Goal: Book appointment/travel/reservation

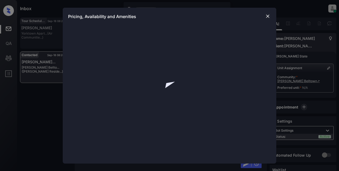
scroll to position [775, 0]
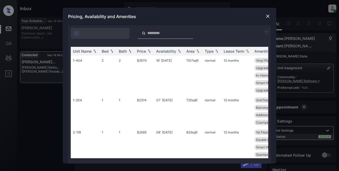
click at [266, 31] on img at bounding box center [266, 32] width 6 height 6
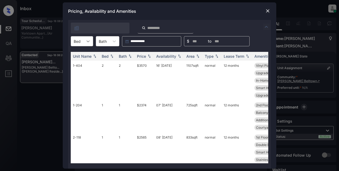
click at [91, 41] on div at bounding box center [88, 42] width 10 height 10
click at [78, 67] on div "1" at bounding box center [82, 64] width 22 height 10
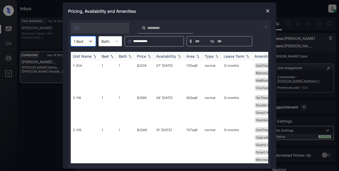
click at [140, 56] on div "Price" at bounding box center [141, 56] width 9 height 5
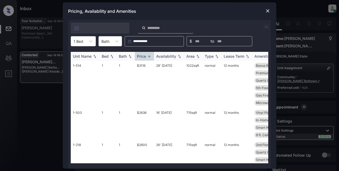
click at [141, 55] on div "Price" at bounding box center [141, 56] width 9 height 5
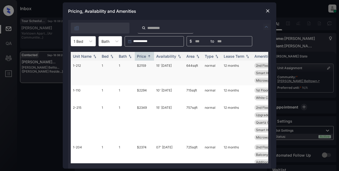
click at [145, 66] on td "$2159" at bounding box center [144, 73] width 19 height 25
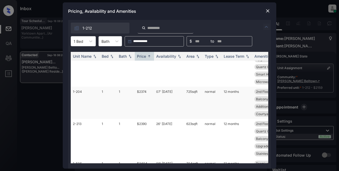
scroll to position [0, 0]
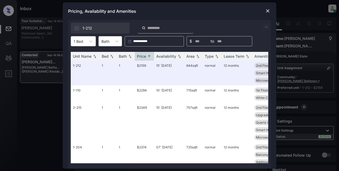
click at [267, 7] on div "Pricing, Availability and Amenities" at bounding box center [169, 11] width 213 height 18
click at [267, 12] on img at bounding box center [267, 10] width 5 height 5
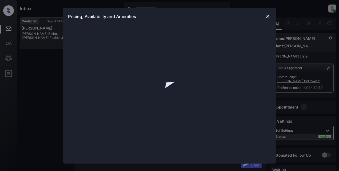
scroll to position [783, 0]
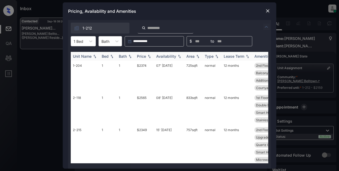
click at [179, 56] on img at bounding box center [178, 57] width 5 height 4
click at [179, 56] on img at bounding box center [178, 56] width 5 height 4
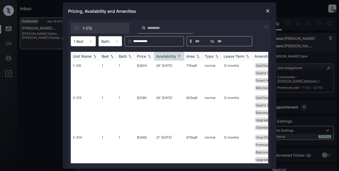
click at [179, 57] on img at bounding box center [178, 56] width 5 height 4
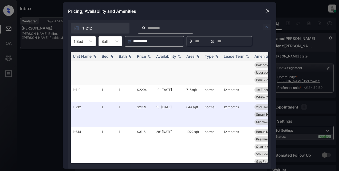
scroll to position [271, 0]
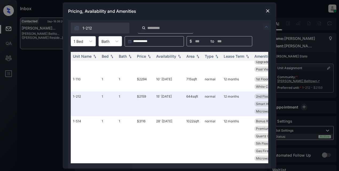
click at [265, 10] on img at bounding box center [267, 10] width 5 height 5
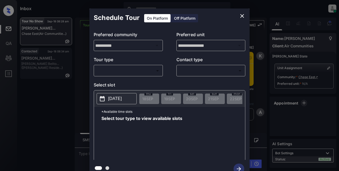
scroll to position [3356, 0]
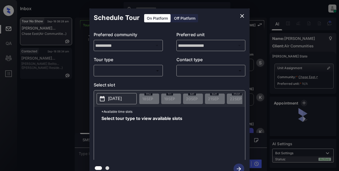
click at [129, 70] on body "Inbox Lyzzelle M. Ceralde Online Set yourself offline Set yourself on break Pro…" at bounding box center [169, 85] width 339 height 171
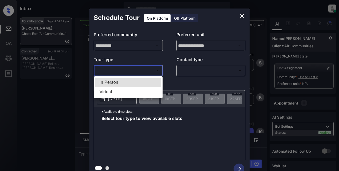
click at [103, 92] on li "Virtual" at bounding box center [128, 92] width 66 height 10
type input "*******"
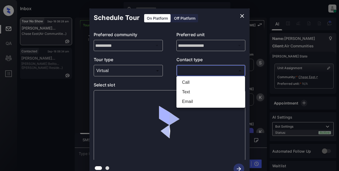
drag, startPoint x: 189, startPoint y: 70, endPoint x: 193, endPoint y: 70, distance: 3.7
click at [190, 70] on body "Inbox Lyzzelle M. Ceralde Online Set yourself offline Set yourself on break Pro…" at bounding box center [169, 85] width 339 height 171
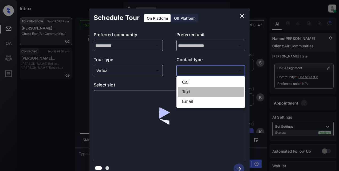
click at [185, 92] on li "Text" at bounding box center [211, 92] width 66 height 10
type input "****"
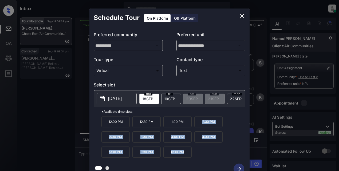
drag, startPoint x: 196, startPoint y: 124, endPoint x: 193, endPoint y: 159, distance: 34.6
click at [193, 159] on div "12:00 PM 12:30 PM 1:00 PM 2:30 PM 3:00 PM 3:30 PM 4:00 PM 4:30 PM 5:00 PM 5:30 …" at bounding box center [172, 137] width 143 height 43
copy div "2:30 PM 3:00 PM 3:30 PM 4:00 PM 4:30 PM 5:00 PM 5:30 PM 6:00 PM"
click at [242, 15] on icon "close" at bounding box center [242, 16] width 6 height 6
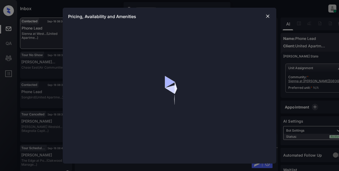
scroll to position [281, 0]
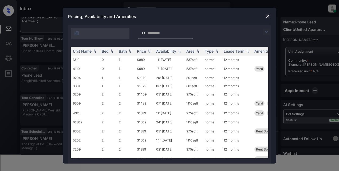
click at [267, 15] on img at bounding box center [267, 16] width 5 height 5
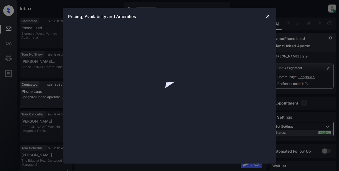
scroll to position [401, 0]
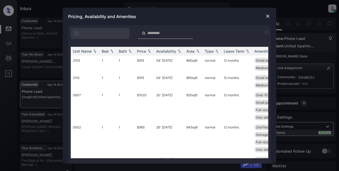
click at [264, 32] on img at bounding box center [266, 32] width 6 height 6
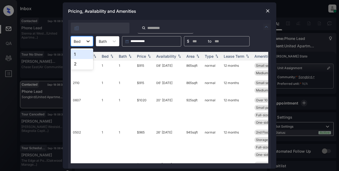
click at [91, 41] on div at bounding box center [88, 42] width 10 height 10
click at [85, 54] on div "1" at bounding box center [82, 55] width 22 height 10
click at [95, 57] on img at bounding box center [94, 57] width 5 height 4
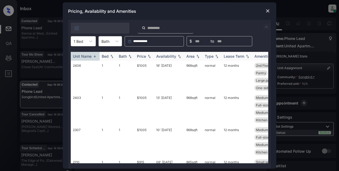
click at [95, 57] on img at bounding box center [94, 56] width 5 height 4
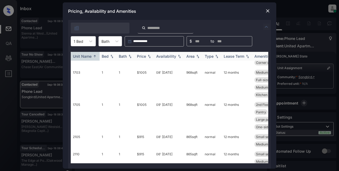
scroll to position [102, 0]
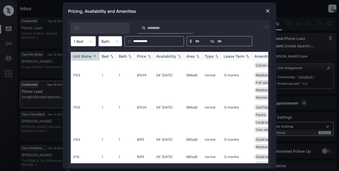
click at [96, 57] on img at bounding box center [94, 56] width 5 height 4
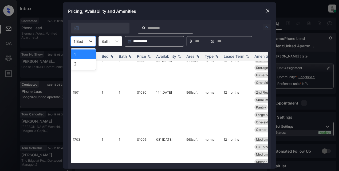
click at [92, 41] on icon at bounding box center [90, 41] width 5 height 5
click at [85, 66] on div "2" at bounding box center [83, 64] width 25 height 10
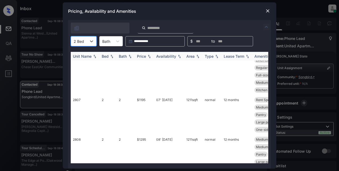
click at [94, 57] on img at bounding box center [94, 57] width 5 height 4
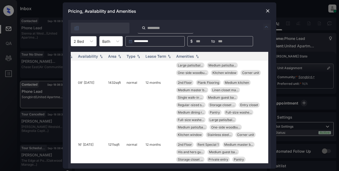
scroll to position [117, 83]
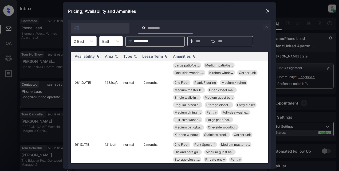
click at [266, 10] on img at bounding box center [267, 10] width 5 height 5
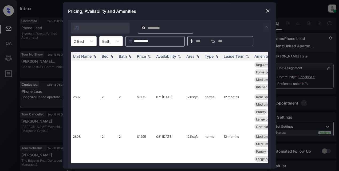
scroll to position [107, 0]
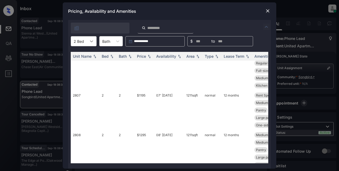
click at [91, 42] on icon at bounding box center [91, 42] width 3 height 2
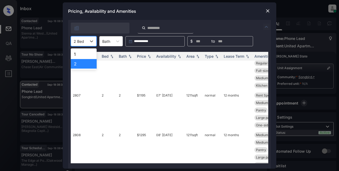
click at [85, 66] on div "2" at bounding box center [84, 64] width 26 height 10
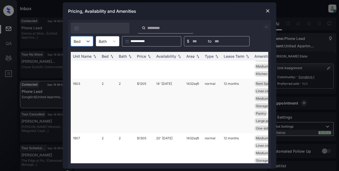
scroll to position [525, 0]
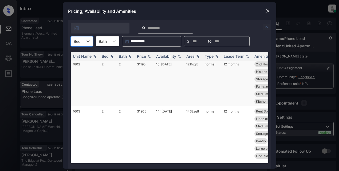
click at [145, 80] on td "$1195" at bounding box center [144, 82] width 19 height 47
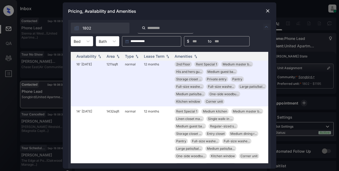
scroll to position [525, 85]
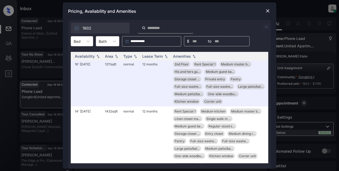
click at [267, 12] on img at bounding box center [267, 10] width 5 height 5
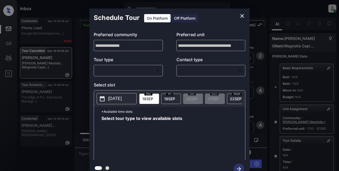
scroll to position [90, 0]
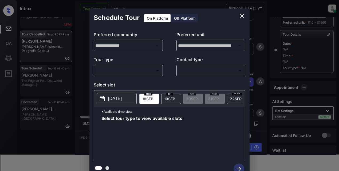
click at [122, 68] on body "Inbox Lyzzelle [PERSON_NAME] Online Set yourself offline Set yourself on break …" at bounding box center [169, 85] width 339 height 171
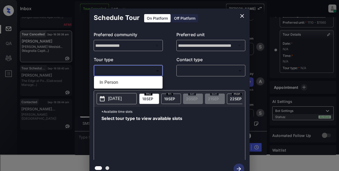
drag, startPoint x: 107, startPoint y: 82, endPoint x: 123, endPoint y: 78, distance: 16.4
click at [109, 82] on li "In Person" at bounding box center [128, 83] width 66 height 10
type input "********"
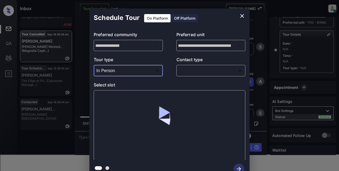
click at [190, 70] on body "Inbox Lyzzelle [PERSON_NAME] Online Set yourself offline Set yourself on break …" at bounding box center [169, 85] width 339 height 171
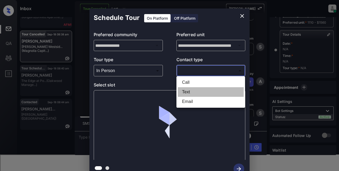
click at [188, 94] on li "Text" at bounding box center [211, 92] width 66 height 10
type input "****"
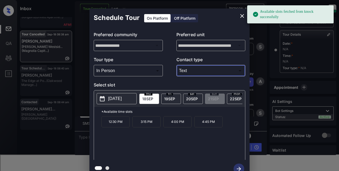
click at [113, 99] on p "[DATE]" at bounding box center [115, 99] width 14 height 6
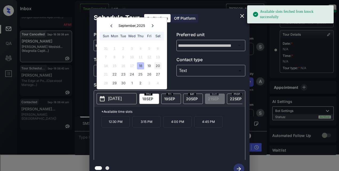
click at [156, 65] on div "20" at bounding box center [157, 65] width 7 height 7
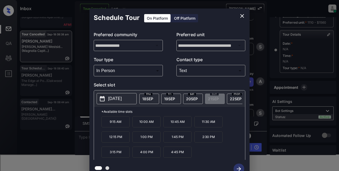
click at [149, 142] on p "1:00 PM" at bounding box center [146, 137] width 28 height 11
click at [239, 168] on icon "button" at bounding box center [238, 169] width 4 height 4
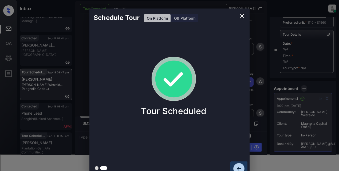
click at [239, 164] on icon "button" at bounding box center [238, 168] width 11 height 11
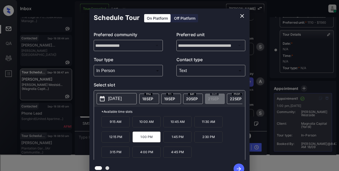
click at [241, 14] on icon "close" at bounding box center [242, 16] width 6 height 6
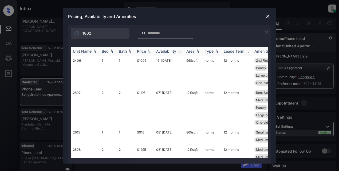
click at [94, 53] on img at bounding box center [94, 51] width 5 height 4
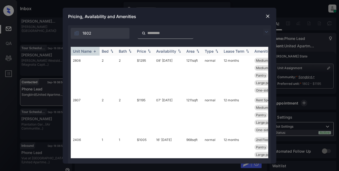
click at [94, 53] on img at bounding box center [94, 51] width 5 height 4
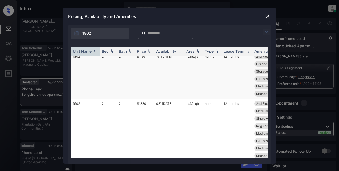
scroll to position [373, 0]
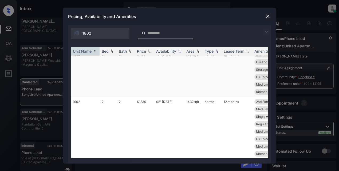
click at [189, 97] on td "1211 sqft" at bounding box center [193, 73] width 18 height 47
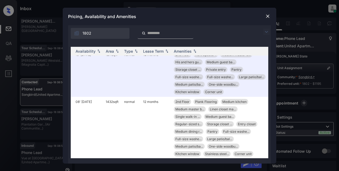
scroll to position [373, 85]
click at [43, 92] on div "**********" at bounding box center [169, 85] width 339 height 171
click at [267, 17] on img at bounding box center [267, 16] width 5 height 5
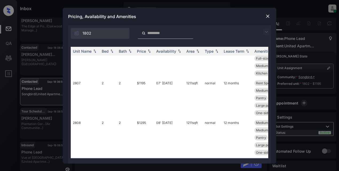
scroll to position [427, 0]
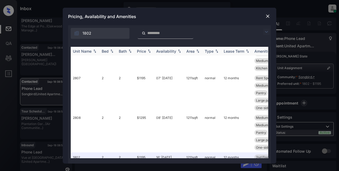
click at [94, 49] on th "Unit Name" at bounding box center [85, 51] width 29 height 9
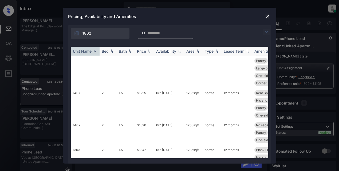
click at [94, 51] on img at bounding box center [94, 51] width 5 height 4
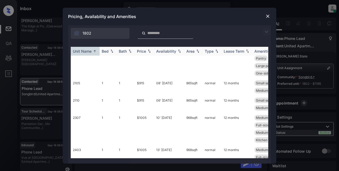
scroll to position [561, 0]
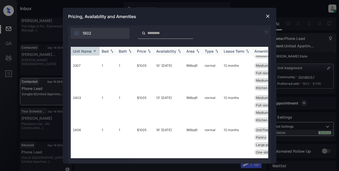
click at [94, 54] on th "Unit Name" at bounding box center [85, 51] width 29 height 9
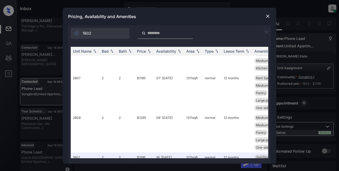
click at [266, 32] on img at bounding box center [266, 32] width 6 height 6
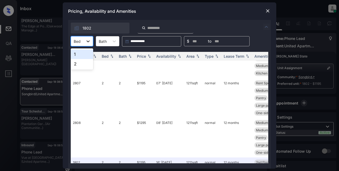
click at [88, 42] on icon at bounding box center [87, 42] width 3 height 2
click at [81, 64] on div "2" at bounding box center [82, 64] width 22 height 10
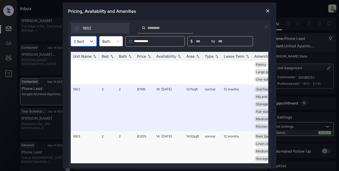
scroll to position [191, 0]
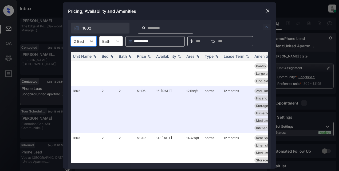
click at [267, 11] on img at bounding box center [267, 10] width 5 height 5
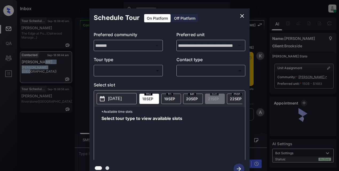
scroll to position [681, 0]
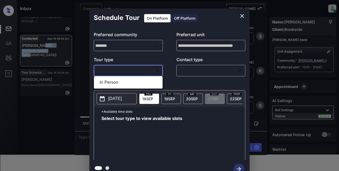
click at [135, 69] on body "Inbox Lyzzelle M. Ceralde Online Set yourself offline Set yourself on break Pro…" at bounding box center [169, 85] width 339 height 171
drag, startPoint x: 120, startPoint y: 83, endPoint x: 155, endPoint y: 75, distance: 36.8
click at [121, 83] on li "In Person" at bounding box center [128, 83] width 66 height 10
type input "********"
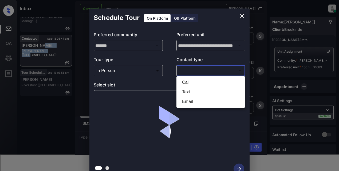
click at [188, 69] on body "Inbox Lyzzelle M. Ceralde Online Set yourself offline Set yourself on break Pro…" at bounding box center [169, 85] width 339 height 171
click at [187, 90] on li "Text" at bounding box center [211, 92] width 66 height 10
type input "****"
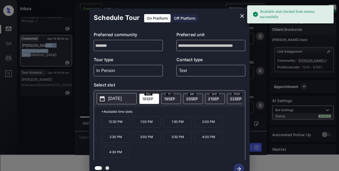
click at [113, 100] on p "2025-09-18" at bounding box center [115, 99] width 14 height 6
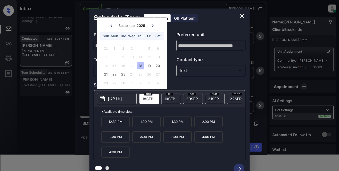
click at [138, 67] on div "18" at bounding box center [140, 65] width 7 height 7
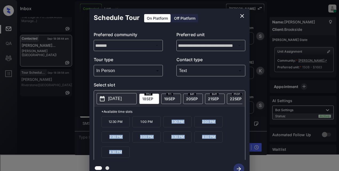
drag, startPoint x: 171, startPoint y: 124, endPoint x: 211, endPoint y: 149, distance: 47.4
click at [211, 162] on div "**********" at bounding box center [169, 94] width 160 height 170
copy div "1:30 PM 2:00 PM 2:30 PM 3:00 PM 3:30 PM 4:00 PM 4:30 PM"
click at [241, 16] on icon "close" at bounding box center [242, 16] width 6 height 6
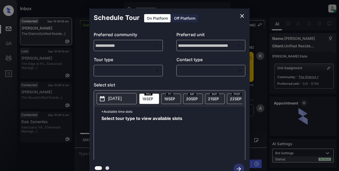
scroll to position [850, 0]
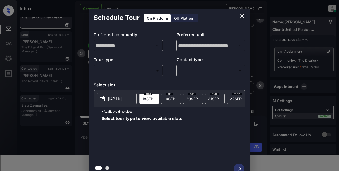
click at [131, 70] on body "Inbox Lyzzelle [PERSON_NAME] Online Set yourself offline Set yourself on break …" at bounding box center [169, 85] width 339 height 171
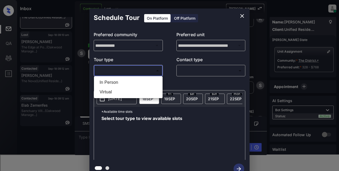
drag, startPoint x: 112, startPoint y: 81, endPoint x: 147, endPoint y: 78, distance: 35.6
click at [112, 81] on li "In Person" at bounding box center [128, 83] width 66 height 10
type input "********"
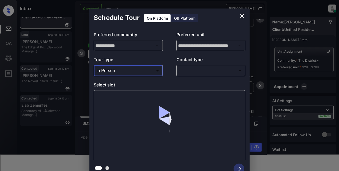
click at [188, 71] on body "Inbox Lyzzelle [PERSON_NAME] Online Set yourself offline Set yourself on break …" at bounding box center [169, 85] width 339 height 171
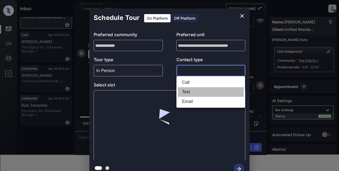
click at [185, 91] on li "Text" at bounding box center [211, 92] width 66 height 10
type input "****"
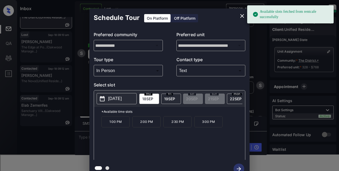
click at [120, 99] on p "[DATE]" at bounding box center [115, 99] width 14 height 6
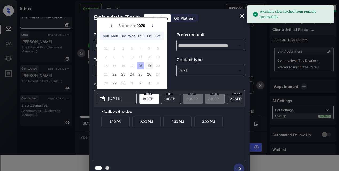
click at [148, 68] on div "19" at bounding box center [148, 65] width 7 height 7
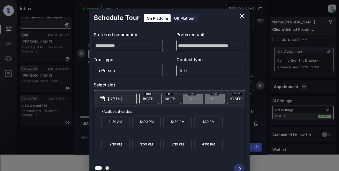
drag, startPoint x: 147, startPoint y: 147, endPoint x: 169, endPoint y: 144, distance: 22.6
click at [147, 147] on p "3:00 PM" at bounding box center [146, 144] width 28 height 11
click at [239, 167] on icon "button" at bounding box center [238, 169] width 4 height 4
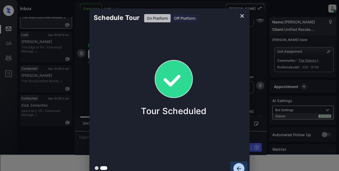
click at [236, 166] on icon "button" at bounding box center [238, 168] width 11 height 11
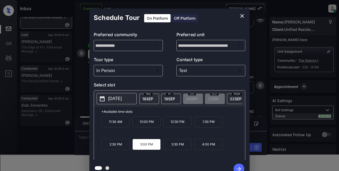
click at [242, 16] on icon "close" at bounding box center [242, 16] width 4 height 4
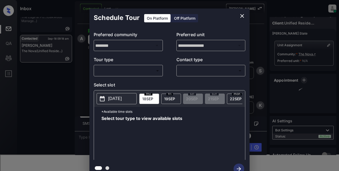
scroll to position [3, 0]
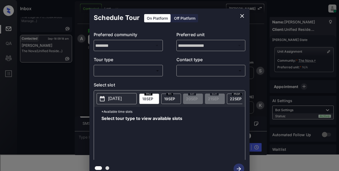
click at [241, 15] on icon "close" at bounding box center [242, 16] width 4 height 4
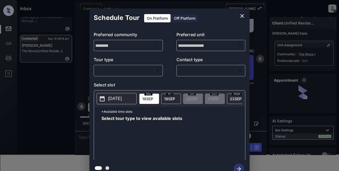
scroll to position [3, 0]
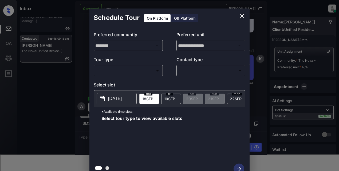
click at [132, 72] on body "Inbox Lyzzelle M. Ceralde Online Set yourself offline Set yourself on break Pro…" at bounding box center [169, 85] width 339 height 171
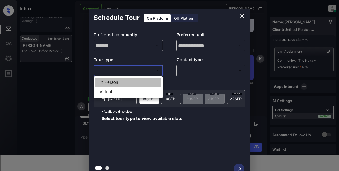
drag, startPoint x: 115, startPoint y: 82, endPoint x: 177, endPoint y: 70, distance: 63.4
click at [116, 81] on li "In Person" at bounding box center [128, 83] width 66 height 10
type input "********"
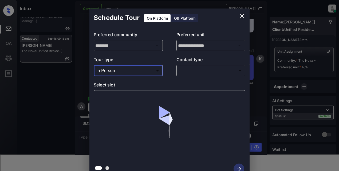
click at [190, 70] on body "Inbox Lyzzelle M. Ceralde Online Set yourself offline Set yourself on break Pro…" at bounding box center [169, 85] width 339 height 171
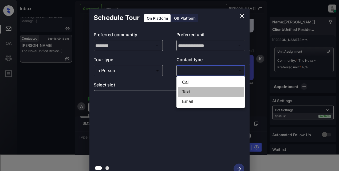
click at [191, 93] on li "Text" at bounding box center [211, 92] width 66 height 10
type input "****"
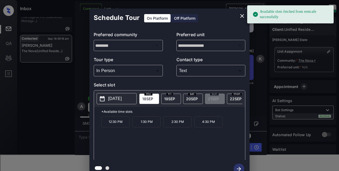
click at [113, 97] on p "2025-09-18" at bounding box center [115, 99] width 14 height 6
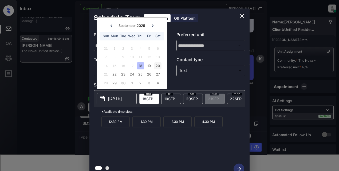
click at [160, 67] on div "20" at bounding box center [157, 65] width 7 height 7
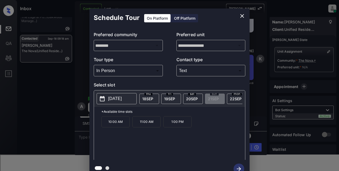
click at [179, 125] on p "1:00 PM" at bounding box center [177, 121] width 28 height 11
click at [242, 14] on icon "close" at bounding box center [242, 16] width 6 height 6
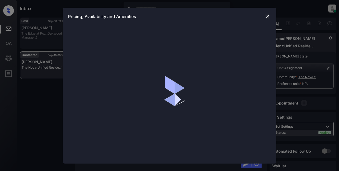
scroll to position [3, 0]
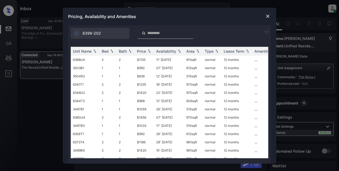
click at [264, 31] on img at bounding box center [266, 32] width 6 height 6
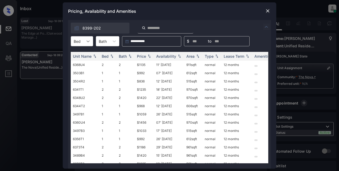
click at [90, 42] on icon at bounding box center [87, 41] width 5 height 5
click at [82, 57] on div "1" at bounding box center [82, 55] width 22 height 10
click at [106, 58] on div "Bed" at bounding box center [105, 56] width 7 height 5
click at [146, 56] on div "Price" at bounding box center [141, 56] width 9 height 5
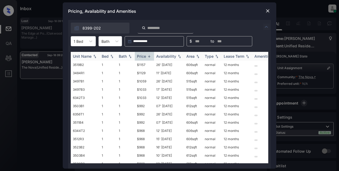
click at [146, 55] on div "Price" at bounding box center [141, 56] width 9 height 5
click at [89, 42] on icon at bounding box center [90, 41] width 5 height 5
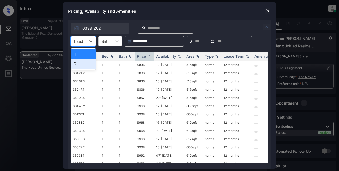
click at [76, 62] on div "2" at bounding box center [83, 64] width 25 height 10
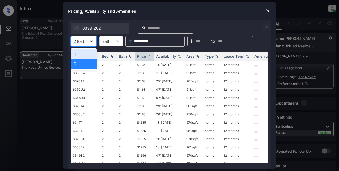
click at [91, 41] on icon at bounding box center [91, 41] width 5 height 5
click at [82, 55] on div "1" at bounding box center [84, 55] width 26 height 10
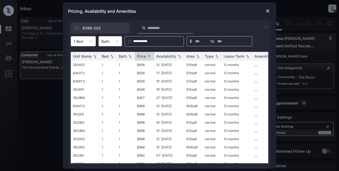
click at [268, 12] on img at bounding box center [267, 10] width 5 height 5
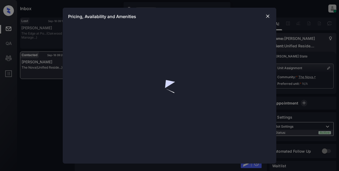
scroll to position [3, 0]
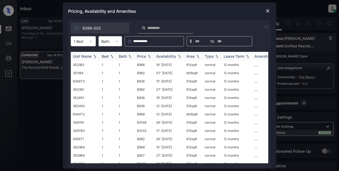
click at [144, 57] on div "Price" at bounding box center [141, 56] width 9 height 5
click at [143, 57] on div "Price" at bounding box center [141, 56] width 9 height 5
click at [142, 64] on td "$836" at bounding box center [144, 65] width 19 height 8
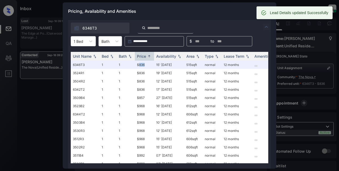
scroll to position [1359, 0]
click at [242, 13] on div "Pricing, Availability and Amenities" at bounding box center [169, 11] width 213 height 18
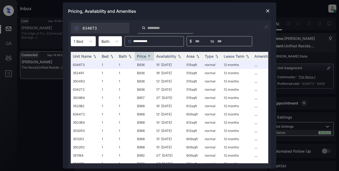
click at [266, 12] on img at bounding box center [267, 10] width 5 height 5
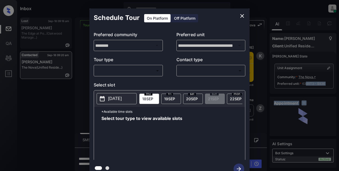
scroll to position [6, 0]
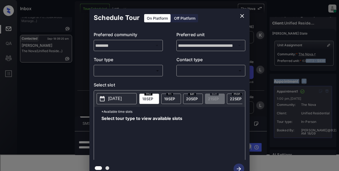
click at [126, 69] on body "Inbox Lyzzelle M. Ceralde Online Set yourself offline Set yourself on break Pro…" at bounding box center [169, 85] width 339 height 171
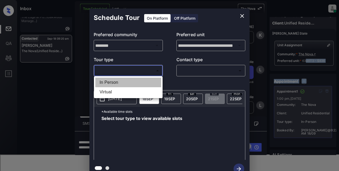
drag, startPoint x: 114, startPoint y: 84, endPoint x: 121, endPoint y: 82, distance: 6.8
click at [117, 83] on li "In Person" at bounding box center [128, 83] width 66 height 10
type input "********"
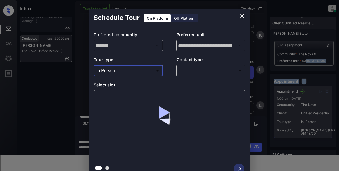
click at [184, 73] on body "Inbox Lyzzelle M. Ceralde Online Set yourself offline Set yourself on break Pro…" at bounding box center [169, 85] width 339 height 171
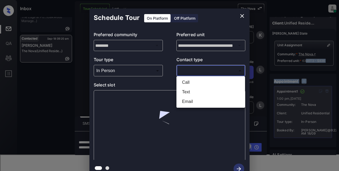
click at [191, 91] on li "Text" at bounding box center [211, 92] width 66 height 10
type input "****"
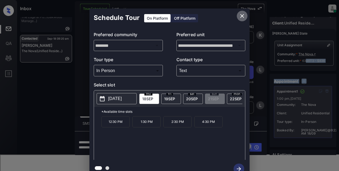
click at [241, 16] on icon "close" at bounding box center [242, 16] width 4 height 4
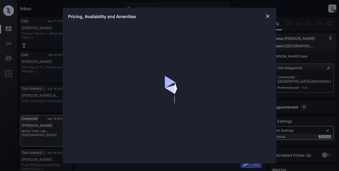
scroll to position [494, 0]
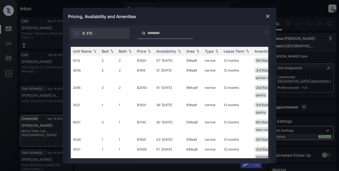
click at [267, 31] on img at bounding box center [266, 32] width 6 height 6
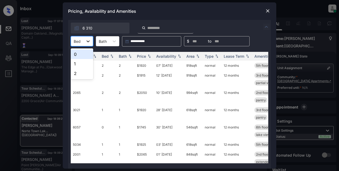
click at [90, 41] on div at bounding box center [88, 42] width 10 height 10
click at [74, 75] on div "2" at bounding box center [82, 74] width 22 height 10
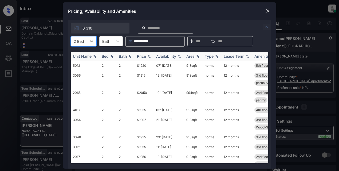
click at [145, 58] on div "Price" at bounding box center [141, 56] width 9 height 5
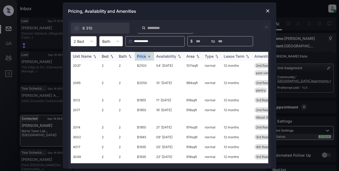
click at [144, 58] on div "Price" at bounding box center [141, 56] width 9 height 5
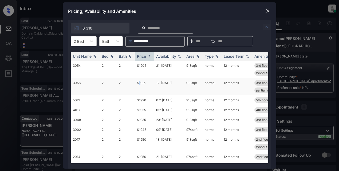
drag, startPoint x: 140, startPoint y: 83, endPoint x: 135, endPoint y: 81, distance: 5.0
click at [137, 82] on td "$1915" at bounding box center [144, 86] width 19 height 17
click at [135, 81] on td "$1915" at bounding box center [144, 86] width 19 height 17
click at [144, 83] on td "$1915" at bounding box center [144, 86] width 19 height 17
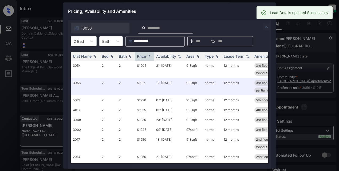
click at [226, 15] on div "Pricing, Availability and Amenities" at bounding box center [169, 11] width 213 height 18
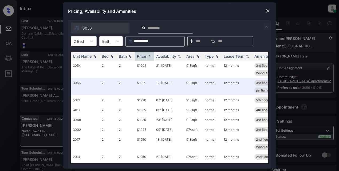
scroll to position [522, 0]
click at [270, 9] on div at bounding box center [267, 11] width 6 height 6
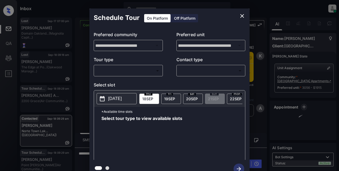
scroll to position [160, 0]
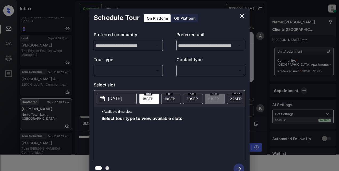
click at [132, 69] on body "Inbox Lyzzelle [PERSON_NAME] Online Set yourself offline Set yourself on break …" at bounding box center [169, 85] width 339 height 171
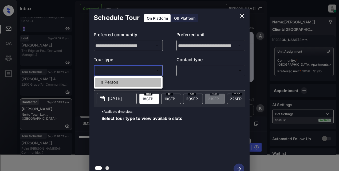
drag, startPoint x: 107, startPoint y: 84, endPoint x: 138, endPoint y: 76, distance: 32.4
click at [107, 84] on li "In Person" at bounding box center [128, 83] width 66 height 10
type input "********"
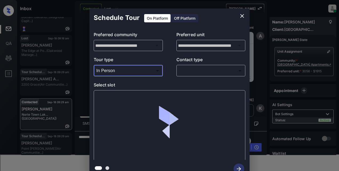
click at [186, 72] on body "Inbox Lyzzelle M. Ceralde Online Set yourself offline Set yourself on break Pro…" at bounding box center [169, 85] width 339 height 171
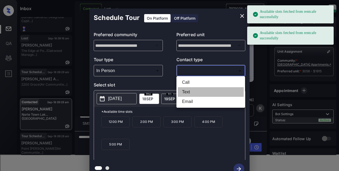
click at [188, 91] on li "Text" at bounding box center [211, 92] width 66 height 10
type input "****"
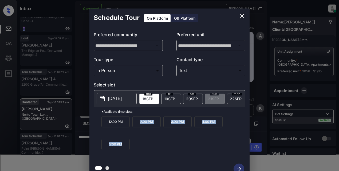
drag, startPoint x: 138, startPoint y: 125, endPoint x: 152, endPoint y: 153, distance: 31.1
click at [151, 155] on div "12:00 PM 2:00 PM 3:00 PM 4:00 PM 5:00 PM" at bounding box center [172, 137] width 143 height 43
copy div "2:00 PM 3:00 PM 4:00 PM 5:00 PM"
drag, startPoint x: 243, startPoint y: 12, endPoint x: 242, endPoint y: 15, distance: 2.7
click at [242, 15] on button "close" at bounding box center [241, 16] width 11 height 11
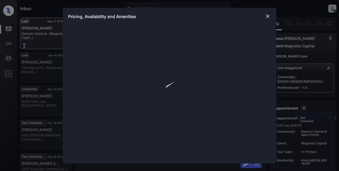
scroll to position [31, 0]
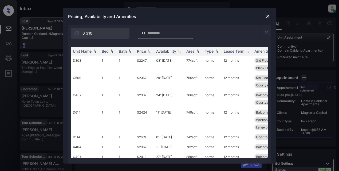
click at [265, 31] on img at bounding box center [266, 32] width 6 height 6
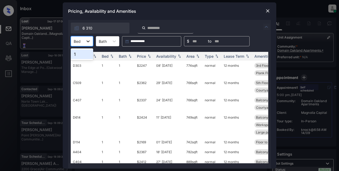
click at [88, 43] on icon at bounding box center [87, 41] width 5 height 5
click at [81, 55] on div "1" at bounding box center [82, 55] width 22 height 10
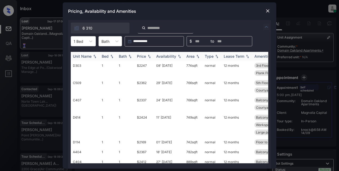
click at [137, 56] on div "Price" at bounding box center [141, 56] width 9 height 5
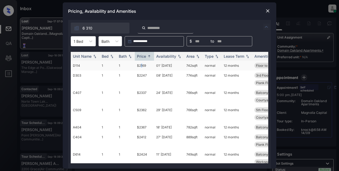
click at [142, 66] on td "$2169" at bounding box center [144, 66] width 19 height 10
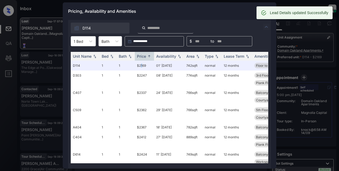
scroll to position [1138, 0]
click at [228, 11] on div "Pricing, Availability and Amenities" at bounding box center [169, 11] width 213 height 18
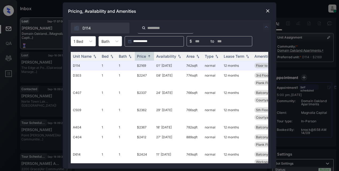
click at [269, 10] on img at bounding box center [267, 10] width 5 height 5
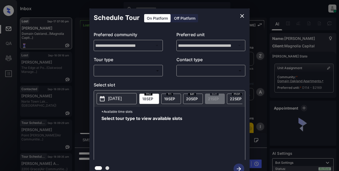
scroll to position [31, 0]
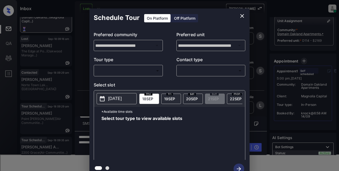
click at [140, 71] on body "Inbox Lyzzelle M. Ceralde Online Set yourself offline Set yourself on break Pro…" at bounding box center [169, 85] width 339 height 171
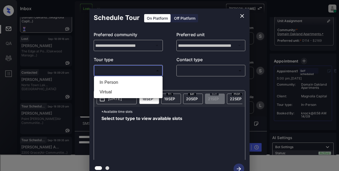
click at [119, 82] on li "In Person" at bounding box center [128, 83] width 66 height 10
type input "********"
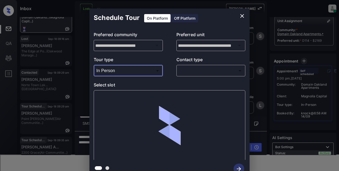
click at [191, 73] on body "Inbox Lyzzelle M. Ceralde Online Set yourself offline Set yourself on break Pro…" at bounding box center [169, 85] width 339 height 171
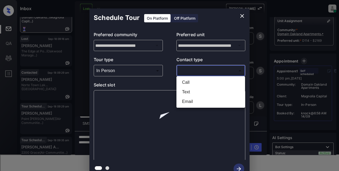
click at [192, 91] on li "Text" at bounding box center [211, 92] width 66 height 10
type input "****"
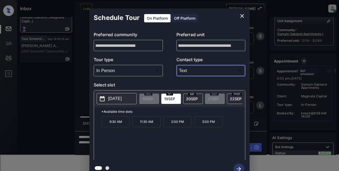
click at [240, 15] on icon "close" at bounding box center [242, 16] width 4 height 4
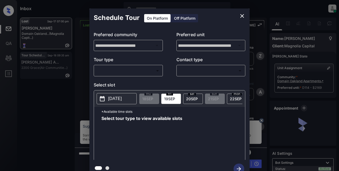
scroll to position [31, 0]
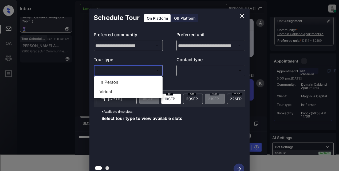
click at [132, 70] on body "Inbox Lyzzelle [PERSON_NAME] Online Set yourself offline Set yourself on break …" at bounding box center [169, 85] width 339 height 171
drag, startPoint x: 110, startPoint y: 82, endPoint x: 148, endPoint y: 79, distance: 38.7
click at [111, 82] on li "In Person" at bounding box center [128, 83] width 66 height 10
type input "********"
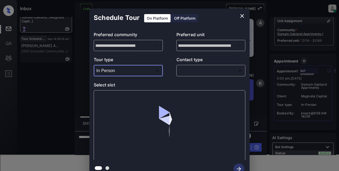
click at [190, 73] on body "Inbox Lyzzelle [PERSON_NAME] Online Set yourself offline Set yourself on break …" at bounding box center [169, 85] width 339 height 171
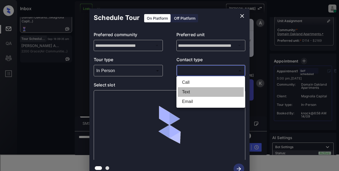
drag, startPoint x: 184, startPoint y: 92, endPoint x: 187, endPoint y: 92, distance: 2.9
click at [185, 92] on li "Text" at bounding box center [211, 92] width 66 height 10
type input "****"
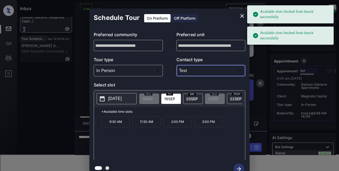
click at [115, 101] on p "[DATE]" at bounding box center [115, 99] width 14 height 6
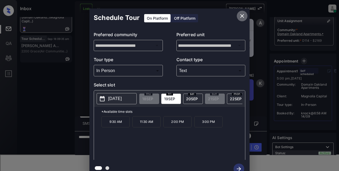
click at [240, 17] on icon "close" at bounding box center [242, 16] width 6 height 6
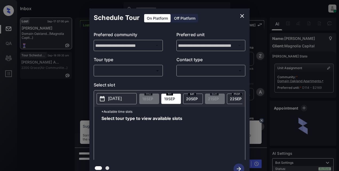
scroll to position [31, 0]
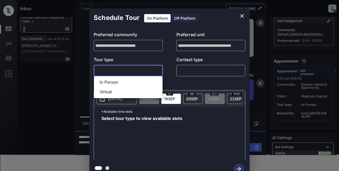
click at [138, 71] on body "Inbox Lyzzelle M. Ceralde Online Set yourself offline Set yourself on break Pro…" at bounding box center [169, 85] width 339 height 171
click at [118, 82] on li "In Person" at bounding box center [128, 83] width 66 height 10
type input "********"
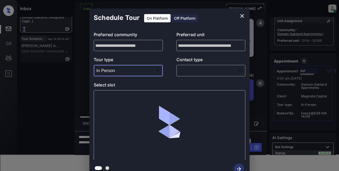
click at [193, 71] on body "Inbox Lyzzelle M. Ceralde Online Set yourself offline Set yourself on break Pro…" at bounding box center [169, 85] width 339 height 171
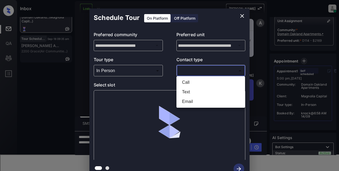
click at [186, 92] on li "Text" at bounding box center [211, 92] width 66 height 10
type input "****"
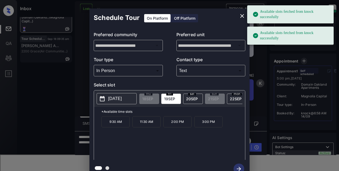
click at [119, 100] on p "[DATE]" at bounding box center [115, 99] width 14 height 6
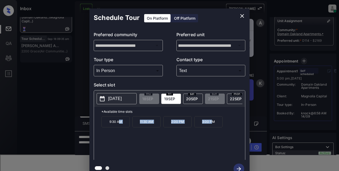
drag, startPoint x: 118, startPoint y: 125, endPoint x: 211, endPoint y: 124, distance: 92.8
click at [211, 124] on div "9:30 AM 11:30 AM 2:00 PM 3:00 PM" at bounding box center [172, 137] width 143 height 43
click at [125, 134] on div "9:30 AM 11:30 AM 2:00 PM 3:00 PM" at bounding box center [172, 137] width 143 height 43
drag, startPoint x: 108, startPoint y: 126, endPoint x: 212, endPoint y: 124, distance: 104.5
click at [212, 124] on div "9:30 AM 11:30 AM 2:00 PM 3:00 PM" at bounding box center [172, 137] width 143 height 43
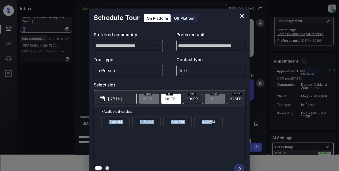
copy div "9:30 AM 11:30 AM 2:00 PM 3:00 P"
click at [241, 16] on icon "close" at bounding box center [242, 16] width 4 height 4
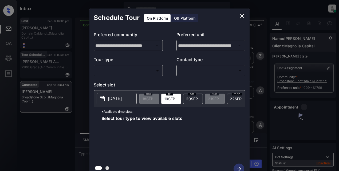
scroll to position [6, 0]
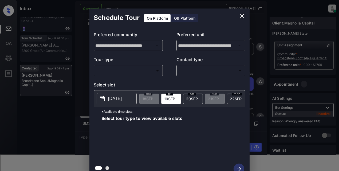
click at [117, 98] on p "[DATE]" at bounding box center [115, 99] width 14 height 6
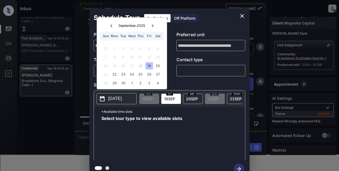
click at [213, 16] on div "Schedule Tour On Platform Off Platform" at bounding box center [169, 18] width 160 height 19
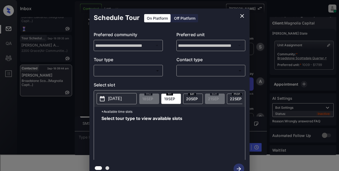
click at [243, 15] on icon "close" at bounding box center [242, 16] width 4 height 4
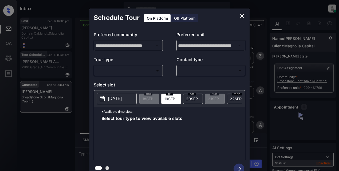
scroll to position [6, 0]
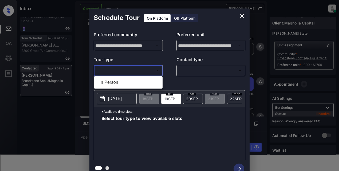
click at [123, 74] on body "Inbox Lyzzelle [PERSON_NAME] Online Set yourself offline Set yourself on break …" at bounding box center [169, 85] width 339 height 171
drag, startPoint x: 114, startPoint y: 81, endPoint x: 124, endPoint y: 80, distance: 10.2
click at [114, 82] on li "In Person" at bounding box center [128, 83] width 66 height 10
type input "********"
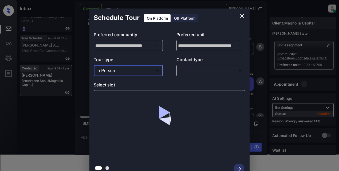
click at [185, 70] on body "Inbox Lyzzelle [PERSON_NAME] Online Set yourself offline Set yourself on break …" at bounding box center [169, 85] width 339 height 171
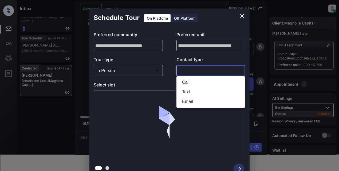
click at [186, 93] on li "Text" at bounding box center [211, 92] width 66 height 10
type input "****"
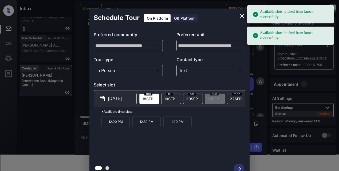
click at [108, 99] on button "[DATE]" at bounding box center [117, 98] width 40 height 11
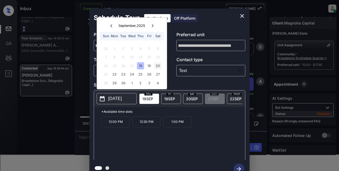
click at [158, 65] on div "20" at bounding box center [157, 65] width 7 height 7
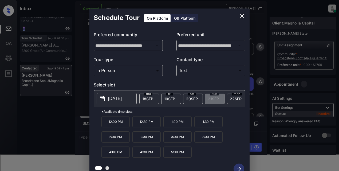
click at [173, 127] on p "1:00 PM" at bounding box center [177, 121] width 28 height 11
click at [238, 168] on icon "button" at bounding box center [238, 169] width 11 height 11
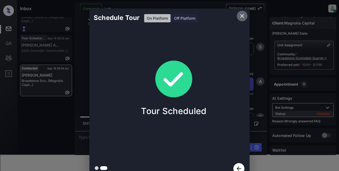
click at [241, 15] on icon "close" at bounding box center [242, 16] width 4 height 4
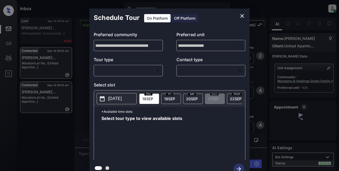
scroll to position [658, 0]
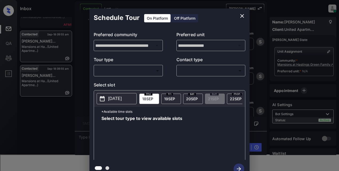
click at [127, 71] on body "Inbox Lyzzelle M. Ceralde Online Set yourself offline Set yourself on break Pro…" at bounding box center [169, 85] width 339 height 171
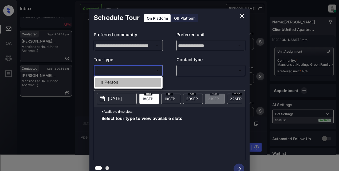
drag, startPoint x: 112, startPoint y: 83, endPoint x: 171, endPoint y: 74, distance: 59.7
click at [114, 83] on li "In Person" at bounding box center [128, 83] width 66 height 10
type input "********"
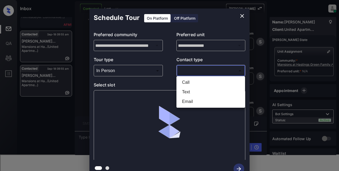
drag, startPoint x: 189, startPoint y: 73, endPoint x: 196, endPoint y: 73, distance: 6.9
click at [190, 72] on body "Inbox Lyzzelle M. Ceralde Online Set yourself offline Set yourself on break Pro…" at bounding box center [169, 85] width 339 height 171
click at [190, 102] on li "Email" at bounding box center [211, 102] width 66 height 10
type input "*****"
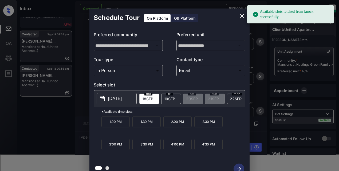
click at [120, 99] on p "[DATE]" at bounding box center [115, 99] width 14 height 6
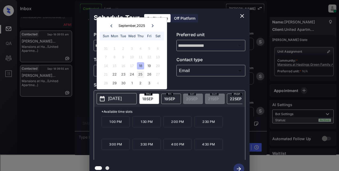
click at [141, 74] on div "25" at bounding box center [140, 74] width 7 height 7
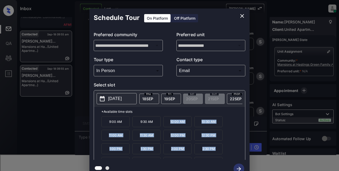
scroll to position [9, 0]
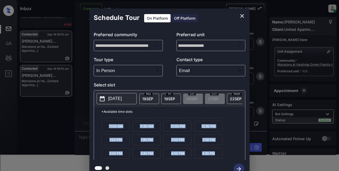
drag, startPoint x: 167, startPoint y: 124, endPoint x: 244, endPoint y: 149, distance: 80.4
click at [225, 162] on div "**********" at bounding box center [169, 94] width 160 height 170
copy div "10:00 AM 10:30 AM 11:00 AM 11:30 AM 12:00 PM 12:30 PM 1:00 PM 1:30 PM 2:00 PM 2…"
click at [240, 17] on icon "close" at bounding box center [242, 16] width 6 height 6
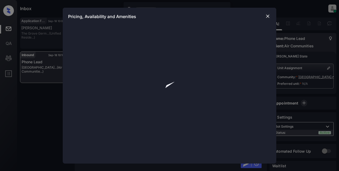
scroll to position [160, 0]
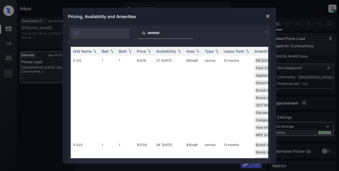
click at [264, 31] on img at bounding box center [266, 32] width 6 height 6
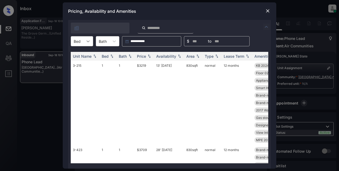
click at [84, 42] on div at bounding box center [88, 42] width 10 height 10
click at [81, 56] on div "1" at bounding box center [82, 55] width 22 height 10
click at [139, 57] on div "Price" at bounding box center [141, 56] width 9 height 5
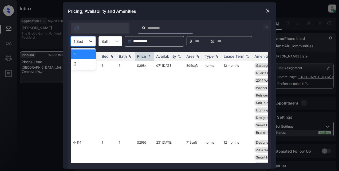
click at [92, 41] on icon at bounding box center [90, 42] width 3 height 2
click at [79, 65] on div "2" at bounding box center [83, 64] width 25 height 10
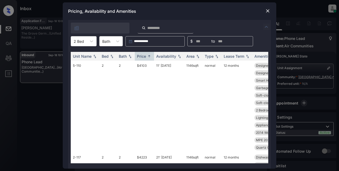
click at [266, 10] on img at bounding box center [267, 10] width 5 height 5
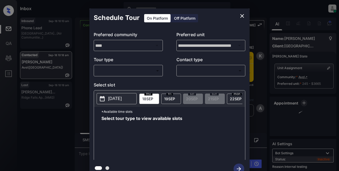
scroll to position [840, 0]
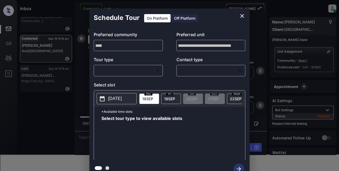
click at [118, 71] on body "Inbox Lyzzelle [PERSON_NAME] Online Set yourself offline Set yourself on break …" at bounding box center [169, 85] width 339 height 171
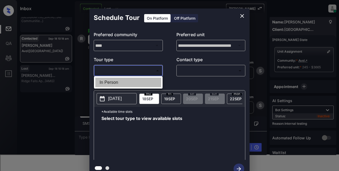
drag, startPoint x: 112, startPoint y: 84, endPoint x: 117, endPoint y: 82, distance: 5.8
click at [112, 84] on li "In Person" at bounding box center [128, 83] width 66 height 10
type input "********"
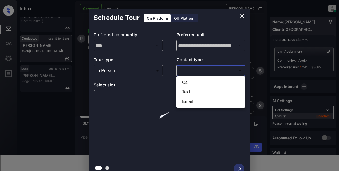
click at [201, 72] on body "Inbox Lyzzelle M. Ceralde Online Set yourself offline Set yourself on break Pro…" at bounding box center [169, 85] width 339 height 171
click at [115, 71] on div at bounding box center [169, 85] width 339 height 171
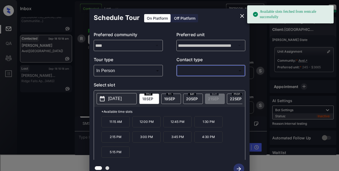
click at [115, 71] on body "Available slots fetched from rentcafe successfully Inbox Lyzzelle M. Ceralde On…" at bounding box center [169, 85] width 339 height 171
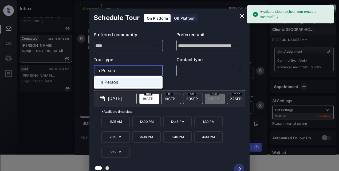
click at [116, 70] on div at bounding box center [169, 85] width 339 height 171
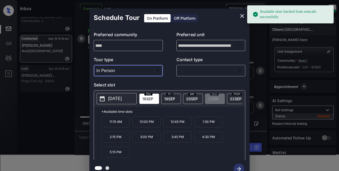
click at [188, 70] on body "Available slots fetched from rentcafe successfully Inbox Lyzzelle M. Ceralde On…" at bounding box center [169, 85] width 339 height 171
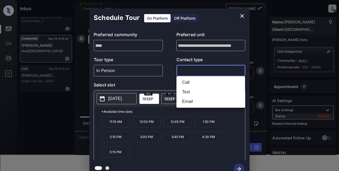
click at [187, 92] on li "Text" at bounding box center [211, 92] width 66 height 10
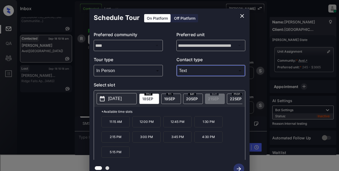
type input "****"
click at [108, 95] on button "[DATE]" at bounding box center [117, 98] width 40 height 11
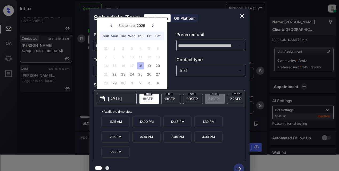
click at [143, 64] on div "18" at bounding box center [140, 65] width 7 height 7
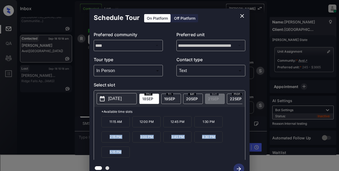
drag, startPoint x: 103, startPoint y: 142, endPoint x: 130, endPoint y: 158, distance: 31.4
click at [130, 158] on div "11:15 AM 12:00 PM 12:45 PM 1:30 PM 2:15 PM 3:00 PM 3:45 PM 4:30 PM 5:15 PM" at bounding box center [172, 137] width 143 height 43
copy div "2:15 PM 3:00 PM 3:45 PM 4:30 PM 5:15 PM"
click at [240, 16] on icon "close" at bounding box center [242, 16] width 6 height 6
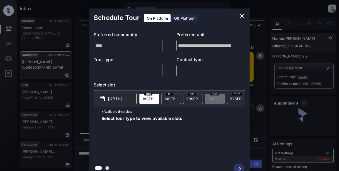
scroll to position [840, 0]
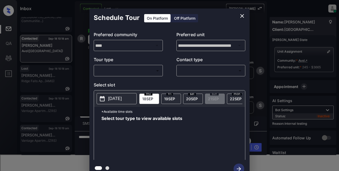
click at [130, 70] on body "Inbox Lyzzelle [PERSON_NAME] Online Set yourself offline Set yourself on break …" at bounding box center [169, 85] width 339 height 171
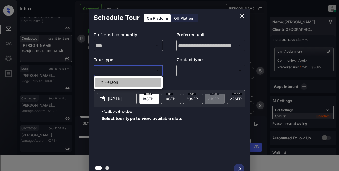
drag, startPoint x: 116, startPoint y: 83, endPoint x: 140, endPoint y: 76, distance: 25.6
click at [118, 83] on li "In Person" at bounding box center [128, 83] width 66 height 10
type input "********"
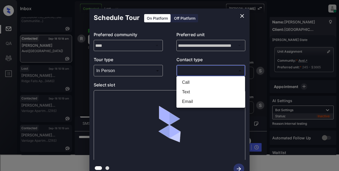
click at [189, 68] on body "Inbox Lyzzelle [PERSON_NAME] Online Set yourself offline Set yourself on break …" at bounding box center [169, 85] width 339 height 171
click at [186, 94] on li "Text" at bounding box center [211, 92] width 66 height 10
type input "****"
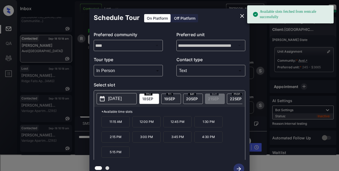
click at [163, 99] on div "[DATE]" at bounding box center [171, 99] width 20 height 10
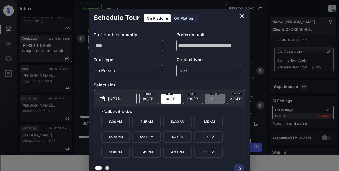
click at [122, 101] on p "[DATE]" at bounding box center [115, 99] width 14 height 6
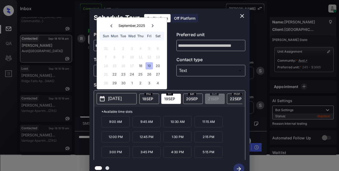
click at [150, 65] on div "19" at bounding box center [148, 65] width 7 height 7
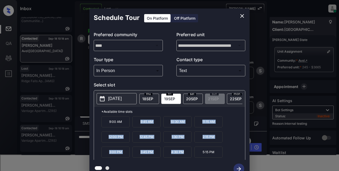
drag, startPoint x: 135, startPoint y: 125, endPoint x: 183, endPoint y: 155, distance: 56.7
click at [183, 155] on div "9:00 AM 9:45 AM 10:30 AM 11:15 AM 12:00 PM 12:45 PM 1:30 PM 2:15 PM 3:00 PM 3:4…" at bounding box center [172, 137] width 143 height 43
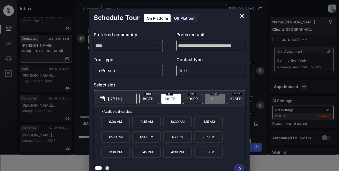
drag, startPoint x: 171, startPoint y: 99, endPoint x: 129, endPoint y: 136, distance: 55.4
click at [130, 138] on div "9:00 AM 9:45 AM 10:30 AM 11:15 AM 12:00 PM 12:45 PM 1:30 PM 2:15 PM 3:00 PM 3:4…" at bounding box center [172, 137] width 143 height 43
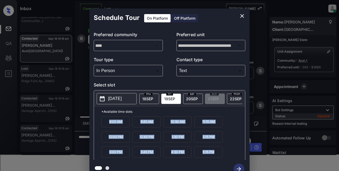
drag, startPoint x: 107, startPoint y: 125, endPoint x: 197, endPoint y: 144, distance: 92.8
click at [222, 158] on div "9:00 AM 9:45 AM 10:30 AM 11:15 AM 12:00 PM 12:45 PM 1:30 PM 2:15 PM 3:00 PM 3:4…" at bounding box center [172, 137] width 143 height 43
copy div "9:00 AM 9:45 AM 10:30 AM 11:15 AM 12:00 PM 12:45 PM 1:30 PM 2:15 PM 3:00 PM 3:4…"
click at [239, 14] on icon "close" at bounding box center [242, 16] width 6 height 6
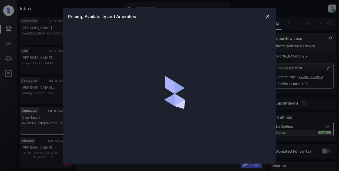
scroll to position [180, 0]
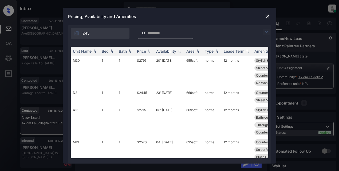
click at [266, 30] on img at bounding box center [266, 32] width 6 height 6
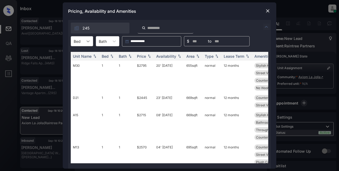
click at [89, 41] on icon at bounding box center [87, 41] width 5 height 5
click at [81, 57] on div "1" at bounding box center [82, 55] width 22 height 10
click at [146, 57] on div "Price" at bounding box center [141, 56] width 9 height 5
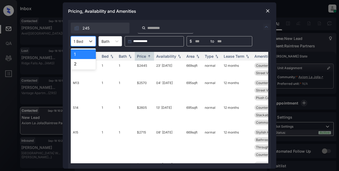
click at [83, 41] on div "1 Bed" at bounding box center [78, 42] width 15 height 8
click at [77, 65] on div "2" at bounding box center [83, 64] width 25 height 10
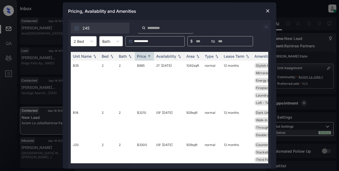
click at [267, 10] on img at bounding box center [267, 10] width 5 height 5
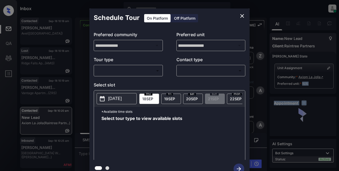
scroll to position [180, 0]
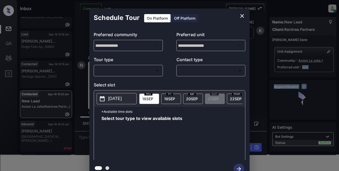
click at [135, 71] on body "Inbox Lyzzelle [PERSON_NAME] Online Set yourself offline Set yourself on break …" at bounding box center [169, 85] width 339 height 171
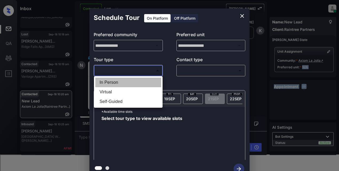
click at [117, 83] on li "In Person" at bounding box center [128, 83] width 66 height 10
type input "********"
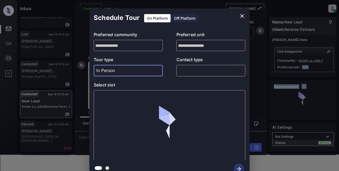
click at [186, 72] on body "Inbox Lyzzelle [PERSON_NAME] Online Set yourself offline Set yourself on break …" at bounding box center [169, 85] width 339 height 171
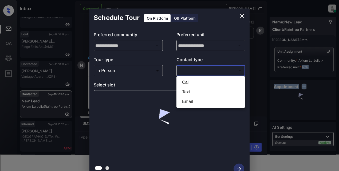
click at [190, 102] on li "Email" at bounding box center [211, 102] width 66 height 10
type input "*****"
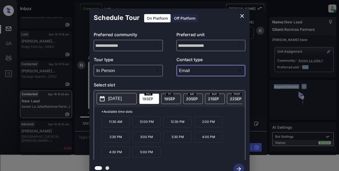
click at [114, 100] on p "[DATE]" at bounding box center [115, 99] width 14 height 6
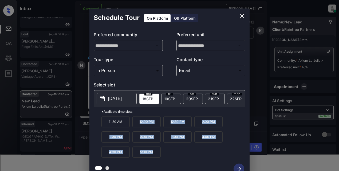
drag, startPoint x: 137, startPoint y: 124, endPoint x: 156, endPoint y: 148, distance: 30.5
click at [164, 158] on div "11:30 AM 12:00 PM 12:30 PM 2:00 PM 2:30 PM 3:00 PM 3:30 PM 4:00 PM 4:30 PM 5:00…" at bounding box center [172, 137] width 143 height 43
copy div "12:00 PM 12:30 PM 2:00 PM 2:30 PM 3:00 PM 3:30 PM 4:00 PM 4:30 PM 5:00 PM"
click at [241, 19] on icon "close" at bounding box center [242, 16] width 6 height 6
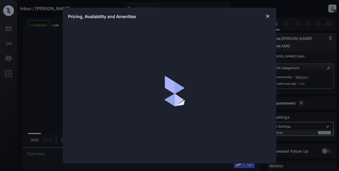
scroll to position [1184, 0]
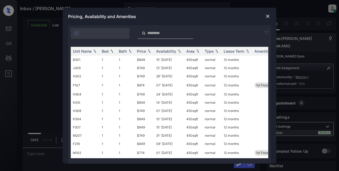
click at [264, 30] on img at bounding box center [266, 32] width 6 height 6
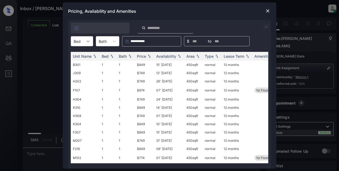
click at [87, 41] on icon at bounding box center [87, 42] width 3 height 2
click at [76, 64] on div "1" at bounding box center [82, 64] width 22 height 10
click at [139, 56] on div "Price" at bounding box center [141, 56] width 9 height 5
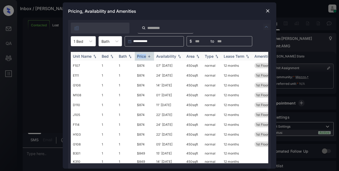
click at [139, 56] on div "Price" at bounding box center [141, 56] width 9 height 5
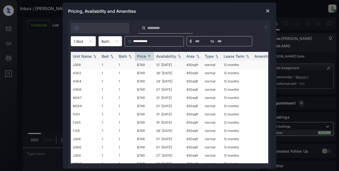
click at [140, 65] on td "$749" at bounding box center [144, 65] width 19 height 8
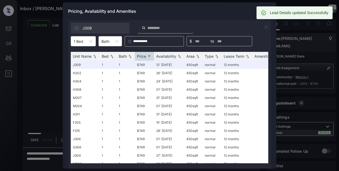
click at [239, 11] on div "Pricing, Availability and Amenities" at bounding box center [169, 11] width 213 height 18
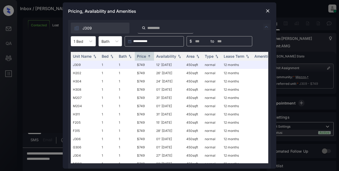
click at [268, 10] on img at bounding box center [267, 10] width 5 height 5
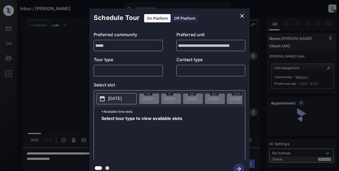
scroll to position [1272, 0]
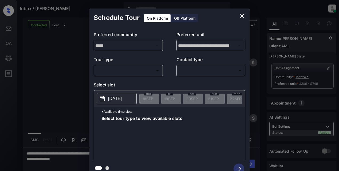
click at [135, 70] on body "Inbox / Diamond Evans Tyler Lyzzelle M. Ceralde Online Set yourself offline Set…" at bounding box center [169, 85] width 339 height 171
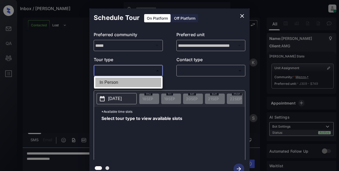
drag, startPoint x: 120, startPoint y: 83, endPoint x: 169, endPoint y: 69, distance: 51.4
click at [121, 82] on li "In Person" at bounding box center [128, 83] width 66 height 10
type input "********"
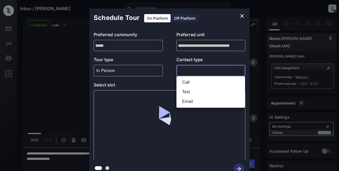
drag, startPoint x: 184, startPoint y: 70, endPoint x: 209, endPoint y: 73, distance: 25.0
click at [184, 70] on body "Inbox / Diamond Evans Tyler Lyzzelle M. Ceralde Online Set yourself offline Set…" at bounding box center [169, 85] width 339 height 171
click at [185, 91] on li "Text" at bounding box center [211, 92] width 66 height 10
type input "****"
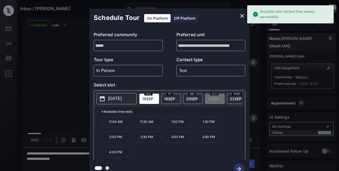
click at [114, 98] on p "2025-09-18" at bounding box center [115, 99] width 14 height 6
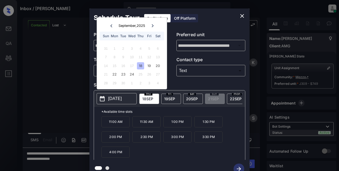
click at [141, 67] on div "18" at bounding box center [140, 65] width 7 height 7
click at [204, 125] on p "1:30 PM" at bounding box center [208, 121] width 28 height 11
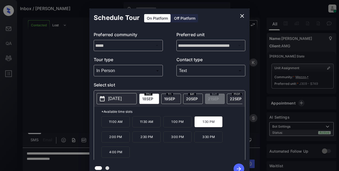
click at [239, 165] on icon "button" at bounding box center [238, 169] width 11 height 11
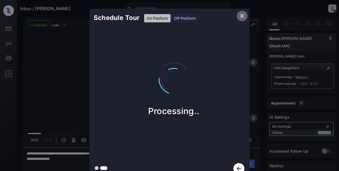
click at [242, 15] on icon "close" at bounding box center [242, 16] width 6 height 6
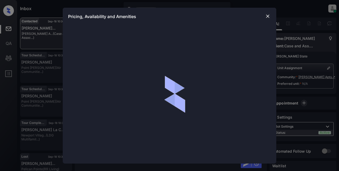
scroll to position [789, 0]
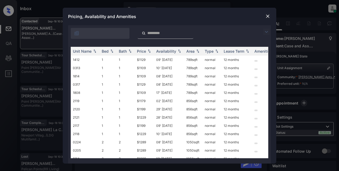
click at [266, 30] on img at bounding box center [266, 32] width 6 height 6
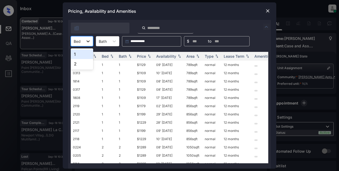
click at [85, 43] on div at bounding box center [88, 42] width 10 height 10
click at [77, 55] on div "1" at bounding box center [82, 55] width 22 height 10
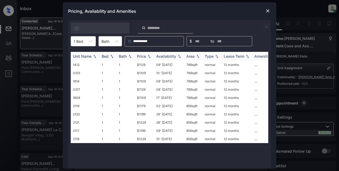
click at [143, 56] on div "Price" at bounding box center [141, 56] width 9 height 5
click at [141, 65] on td "$1109" at bounding box center [144, 65] width 19 height 8
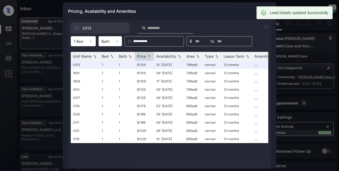
click at [218, 12] on div "Pricing, Availability and Amenities" at bounding box center [169, 11] width 213 height 18
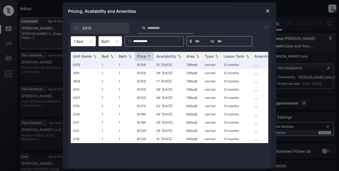
click at [265, 11] on img at bounding box center [267, 10] width 5 height 5
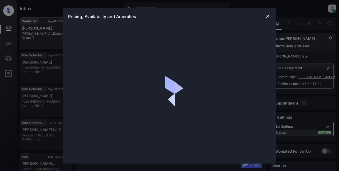
scroll to position [824, 0]
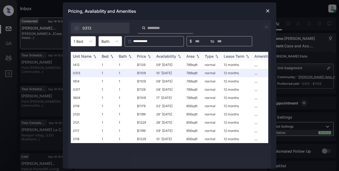
click at [143, 57] on div "Price" at bounding box center [141, 56] width 9 height 5
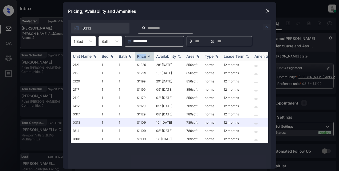
click at [143, 57] on div "Price" at bounding box center [141, 56] width 9 height 5
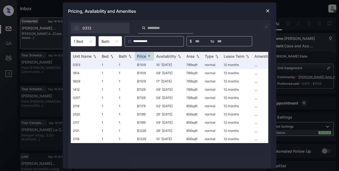
click at [267, 11] on img at bounding box center [267, 10] width 5 height 5
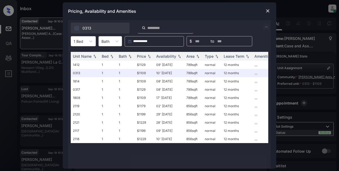
click at [267, 10] on img at bounding box center [267, 10] width 5 height 5
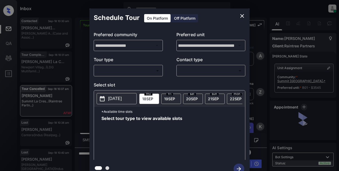
scroll to position [1093, 0]
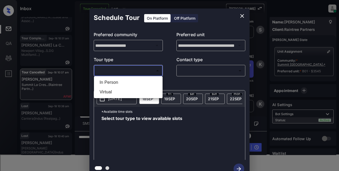
click at [118, 69] on body "Inbox Lyzzelle [PERSON_NAME] Online Set yourself offline Set yourself on break …" at bounding box center [169, 85] width 339 height 171
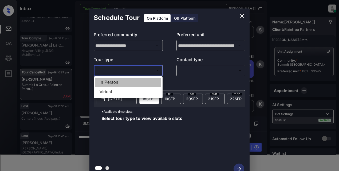
drag, startPoint x: 111, startPoint y: 83, endPoint x: 183, endPoint y: 71, distance: 72.5
click at [114, 82] on li "In Person" at bounding box center [128, 83] width 66 height 10
type input "********"
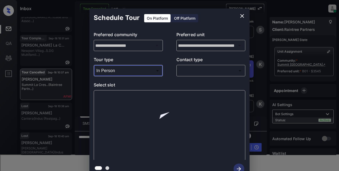
click at [191, 70] on body "Inbox Lyzzelle [PERSON_NAME] Online Set yourself offline Set yourself on break …" at bounding box center [169, 85] width 339 height 171
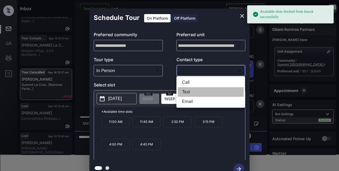
click at [191, 90] on li "Text" at bounding box center [211, 92] width 66 height 10
type input "****"
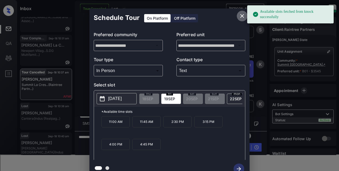
click at [244, 17] on icon "close" at bounding box center [242, 16] width 6 height 6
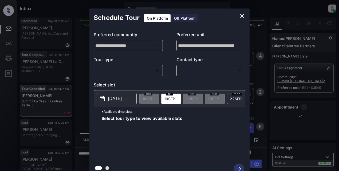
scroll to position [1093, 0]
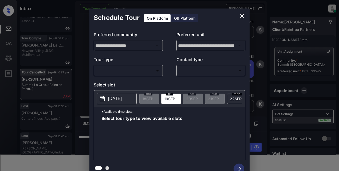
click at [145, 70] on body "Inbox Lyzzelle [PERSON_NAME] Online Set yourself offline Set yourself on break …" at bounding box center [169, 85] width 339 height 171
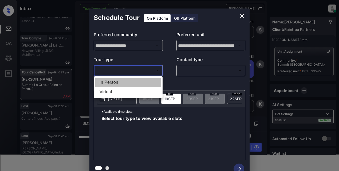
click at [120, 81] on li "In Person" at bounding box center [128, 83] width 66 height 10
type input "********"
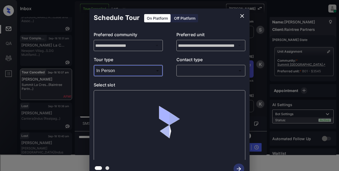
click at [195, 72] on body "Inbox Lyzzelle [PERSON_NAME] Online Set yourself offline Set yourself on break …" at bounding box center [169, 85] width 339 height 171
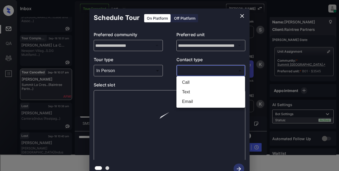
click at [189, 93] on li "Text" at bounding box center [211, 92] width 66 height 10
type input "****"
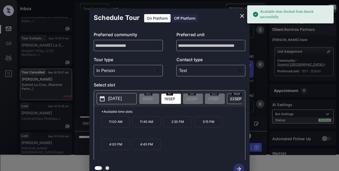
click at [116, 99] on p "[DATE]" at bounding box center [115, 99] width 14 height 6
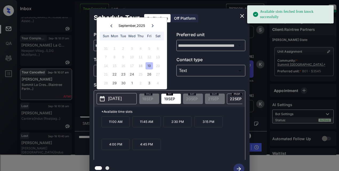
click at [151, 65] on div "19" at bounding box center [148, 65] width 7 height 7
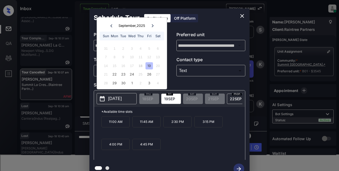
click at [211, 127] on p "3:15 PM" at bounding box center [208, 121] width 28 height 11
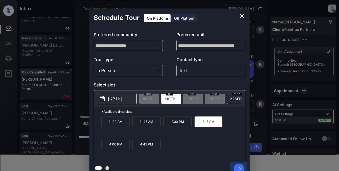
click at [239, 167] on icon "button" at bounding box center [238, 169] width 11 height 11
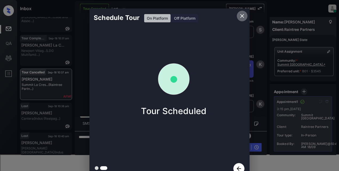
click at [242, 17] on icon "close" at bounding box center [242, 16] width 6 height 6
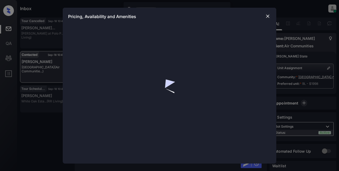
scroll to position [1500, 0]
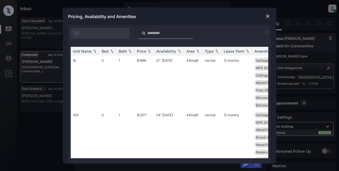
click at [265, 31] on img at bounding box center [266, 32] width 6 height 6
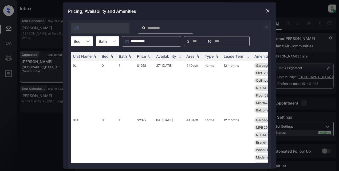
click at [87, 41] on icon at bounding box center [87, 42] width 3 height 2
drag, startPoint x: 79, startPoint y: 64, endPoint x: 84, endPoint y: 53, distance: 12.6
click at [84, 53] on div "0 1 2" at bounding box center [82, 64] width 22 height 31
click at [84, 53] on div "0" at bounding box center [82, 55] width 22 height 10
click at [163, 57] on div "Availability" at bounding box center [166, 56] width 20 height 5
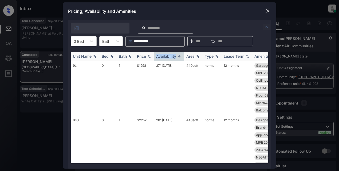
click at [163, 57] on div "Availability" at bounding box center [166, 56] width 20 height 5
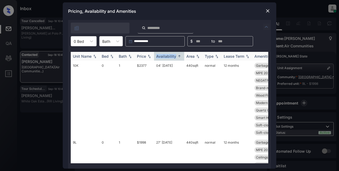
click at [174, 56] on div "Availability" at bounding box center [166, 56] width 20 height 5
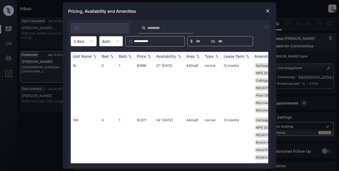
click at [178, 59] on th "Availability" at bounding box center [169, 56] width 30 height 9
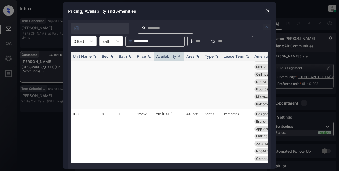
scroll to position [0, 0]
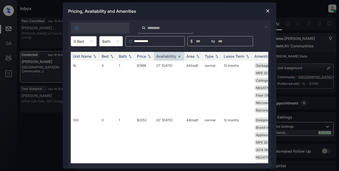
click at [268, 11] on img at bounding box center [267, 10] width 5 height 5
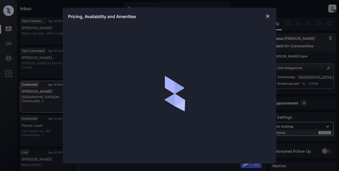
scroll to position [1500, 0]
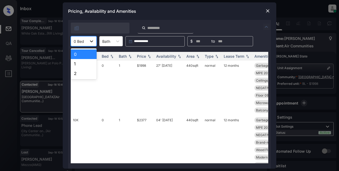
click at [90, 41] on icon at bounding box center [91, 41] width 5 height 5
click at [89, 62] on div "1" at bounding box center [84, 64] width 26 height 10
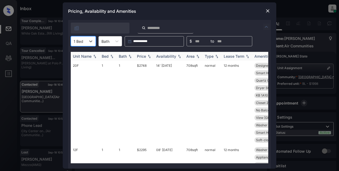
click at [160, 55] on div "Availability" at bounding box center [166, 56] width 20 height 5
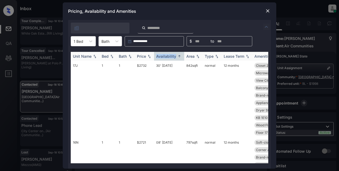
click at [175, 56] on div "Availability" at bounding box center [166, 56] width 20 height 5
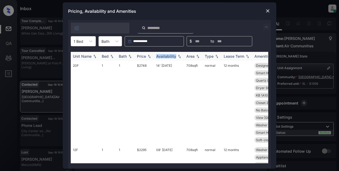
click at [175, 56] on div "Availability" at bounding box center [166, 56] width 20 height 5
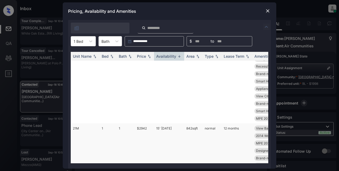
scroll to position [293, 0]
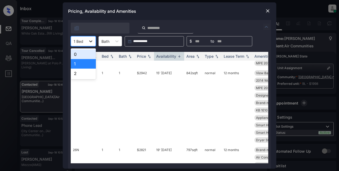
click at [93, 41] on icon at bounding box center [90, 41] width 5 height 5
click at [79, 76] on div "2" at bounding box center [83, 74] width 25 height 10
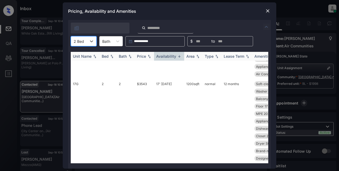
click at [169, 54] on div "Availability" at bounding box center [166, 56] width 20 height 5
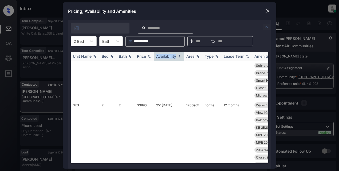
click at [169, 54] on div "Availability" at bounding box center [166, 56] width 20 height 5
click at [167, 57] on div "Availability" at bounding box center [166, 56] width 20 height 5
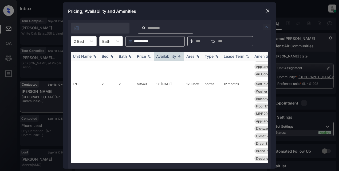
click at [167, 57] on div "Availability" at bounding box center [166, 56] width 20 height 5
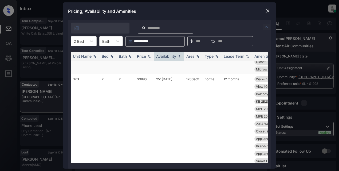
scroll to position [324, 0]
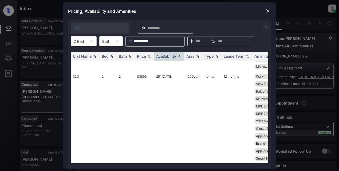
click at [267, 10] on img at bounding box center [267, 10] width 5 height 5
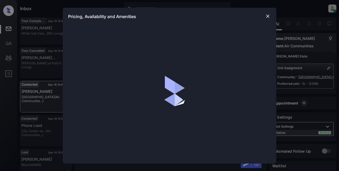
scroll to position [1500, 0]
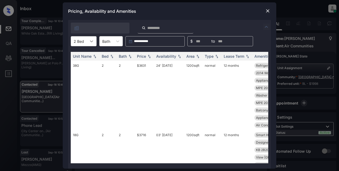
click at [92, 42] on icon at bounding box center [91, 41] width 5 height 5
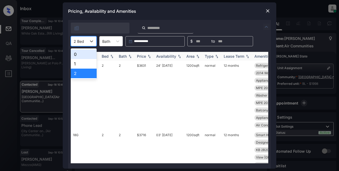
click at [78, 53] on div "0" at bounding box center [84, 55] width 26 height 10
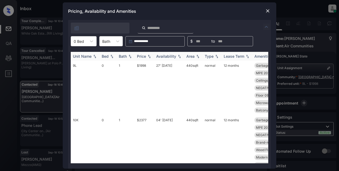
click at [144, 57] on div "Price" at bounding box center [141, 56] width 9 height 5
click at [267, 11] on img at bounding box center [267, 10] width 5 height 5
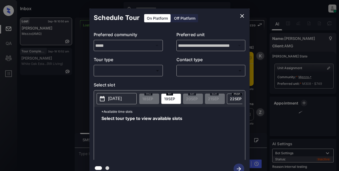
scroll to position [1716, 0]
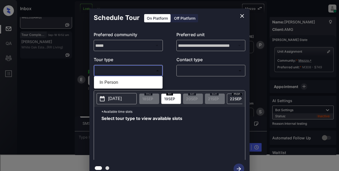
click at [137, 69] on body "Inbox Lyzzelle [PERSON_NAME] Online Set yourself offline Set yourself on break …" at bounding box center [169, 85] width 339 height 171
click at [116, 83] on li "In Person" at bounding box center [128, 83] width 66 height 10
type input "********"
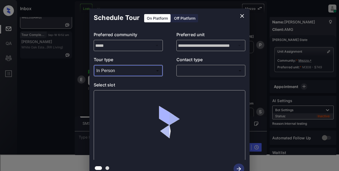
click at [190, 71] on body "Inbox Lyzzelle [PERSON_NAME] Online Set yourself offline Set yourself on break …" at bounding box center [169, 85] width 339 height 171
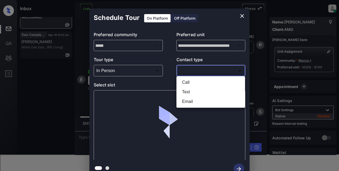
click at [190, 93] on li "Text" at bounding box center [211, 92] width 66 height 10
type input "****"
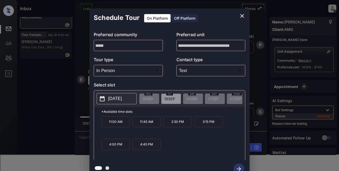
click at [122, 99] on p "2025-09-19" at bounding box center [115, 99] width 14 height 6
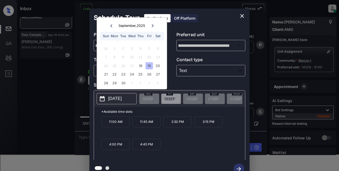
click at [153, 25] on icon at bounding box center [152, 25] width 3 height 3
click at [122, 50] on div "30" at bounding box center [122, 48] width 7 height 7
click at [151, 27] on icon at bounding box center [152, 25] width 3 height 3
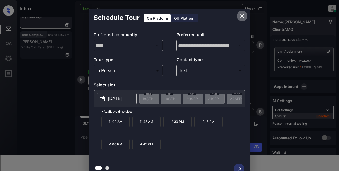
click at [240, 16] on icon "close" at bounding box center [242, 16] width 6 height 6
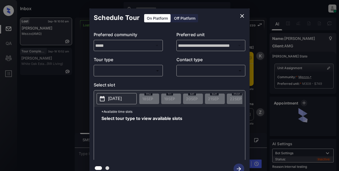
scroll to position [1716, 0]
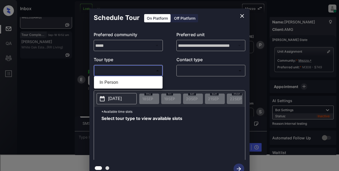
click at [122, 70] on body "Inbox Lyzzelle M. Ceralde Online Set yourself offline Set yourself on break Pro…" at bounding box center [169, 85] width 339 height 171
drag, startPoint x: 114, startPoint y: 83, endPoint x: 155, endPoint y: 79, distance: 41.2
click at [121, 83] on li "In Person" at bounding box center [128, 83] width 66 height 10
type input "********"
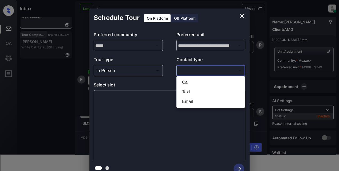
drag, startPoint x: 195, startPoint y: 73, endPoint x: 206, endPoint y: 73, distance: 11.0
click at [195, 73] on body "Inbox Lyzzelle M. Ceralde Online Set yourself offline Set yourself on break Pro…" at bounding box center [169, 85] width 339 height 171
drag, startPoint x: 192, startPoint y: 103, endPoint x: 192, endPoint y: 93, distance: 10.1
click at [192, 93] on ul "Call Text Email" at bounding box center [210, 92] width 69 height 31
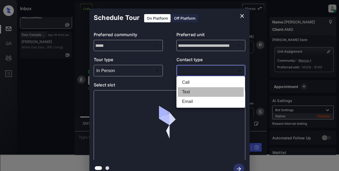
click at [192, 93] on li "Text" at bounding box center [211, 92] width 66 height 10
type input "****"
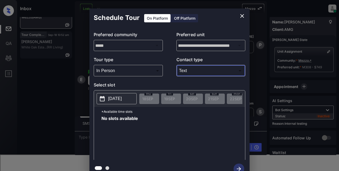
click at [114, 102] on p "2025-09-18" at bounding box center [115, 99] width 14 height 6
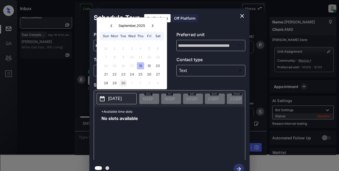
click at [124, 84] on div "30" at bounding box center [122, 83] width 7 height 7
click at [154, 25] on div at bounding box center [152, 25] width 7 height 7
click at [126, 50] on div "30" at bounding box center [122, 48] width 7 height 7
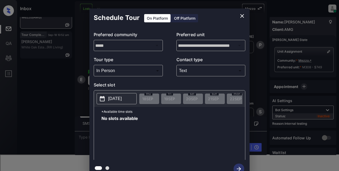
click at [122, 101] on p "2025-09-30" at bounding box center [115, 99] width 14 height 6
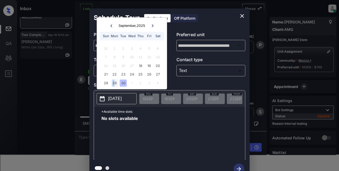
click at [114, 83] on div "29" at bounding box center [114, 83] width 7 height 7
click at [101, 86] on div "28 29 30 1 2 3 4" at bounding box center [131, 83] width 66 height 9
click at [153, 25] on icon at bounding box center [152, 25] width 3 height 3
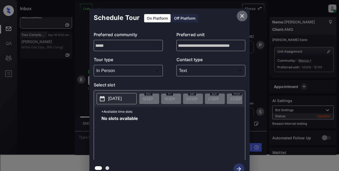
click at [241, 15] on icon "close" at bounding box center [242, 16] width 4 height 4
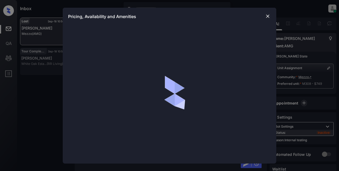
scroll to position [1529, 0]
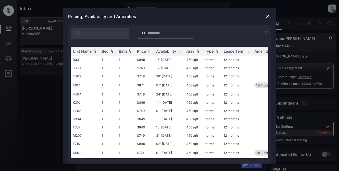
click at [266, 15] on img at bounding box center [267, 16] width 5 height 5
